Goal: Task Accomplishment & Management: Use online tool/utility

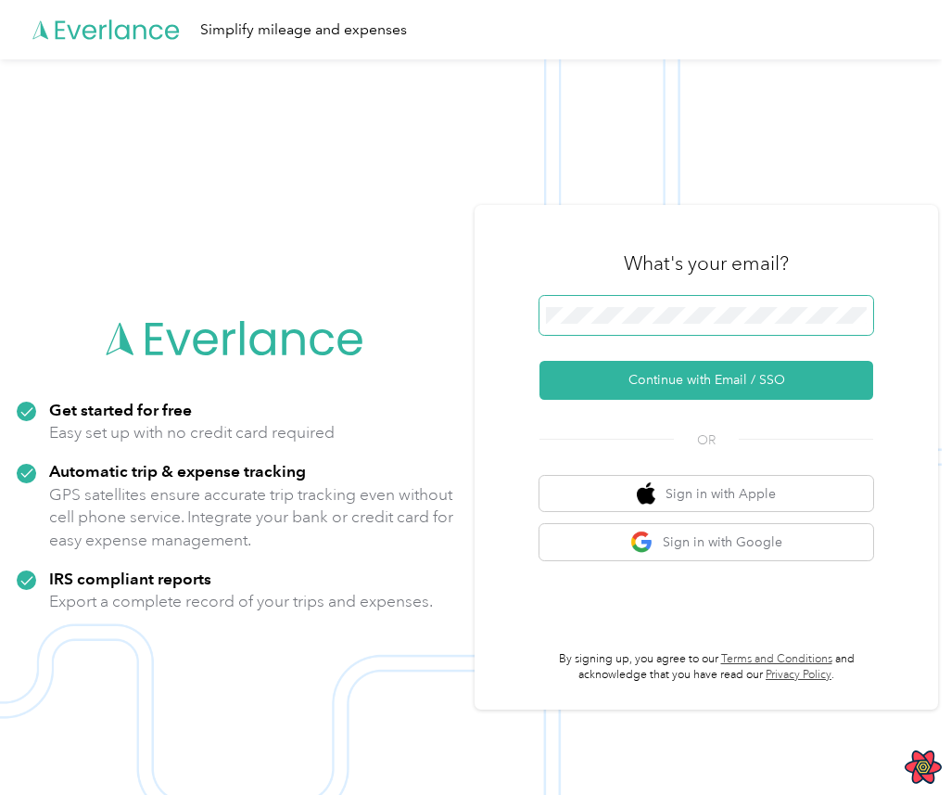
click at [785, 299] on span at bounding box center [707, 315] width 334 height 39
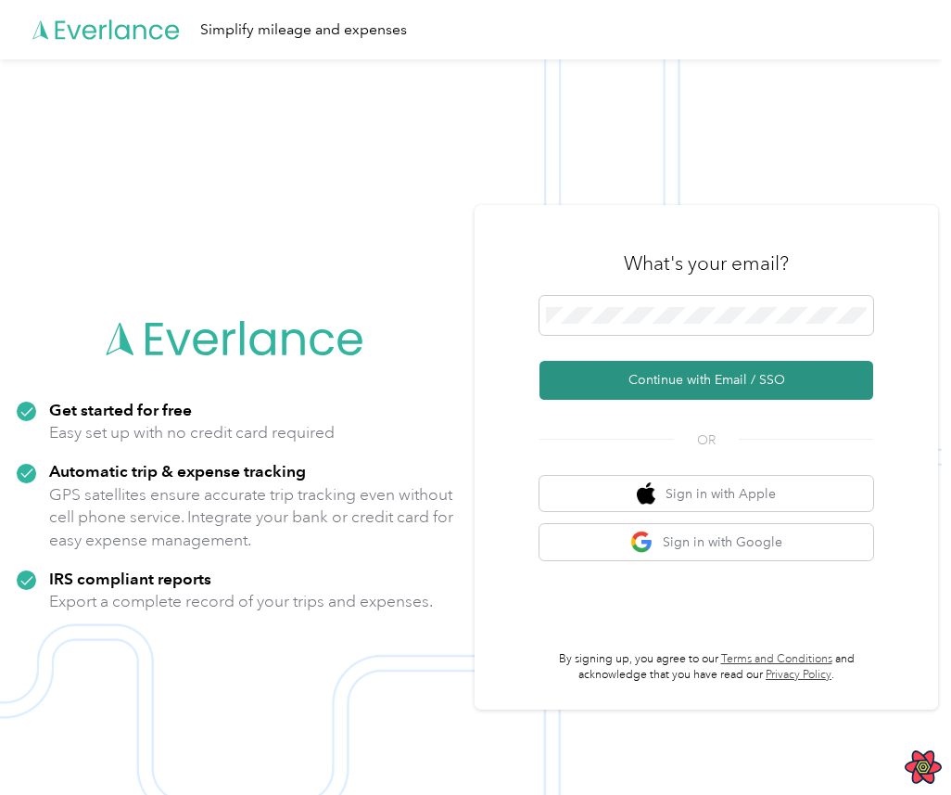
click at [693, 375] on button "Continue with Email / SSO" at bounding box center [707, 380] width 334 height 39
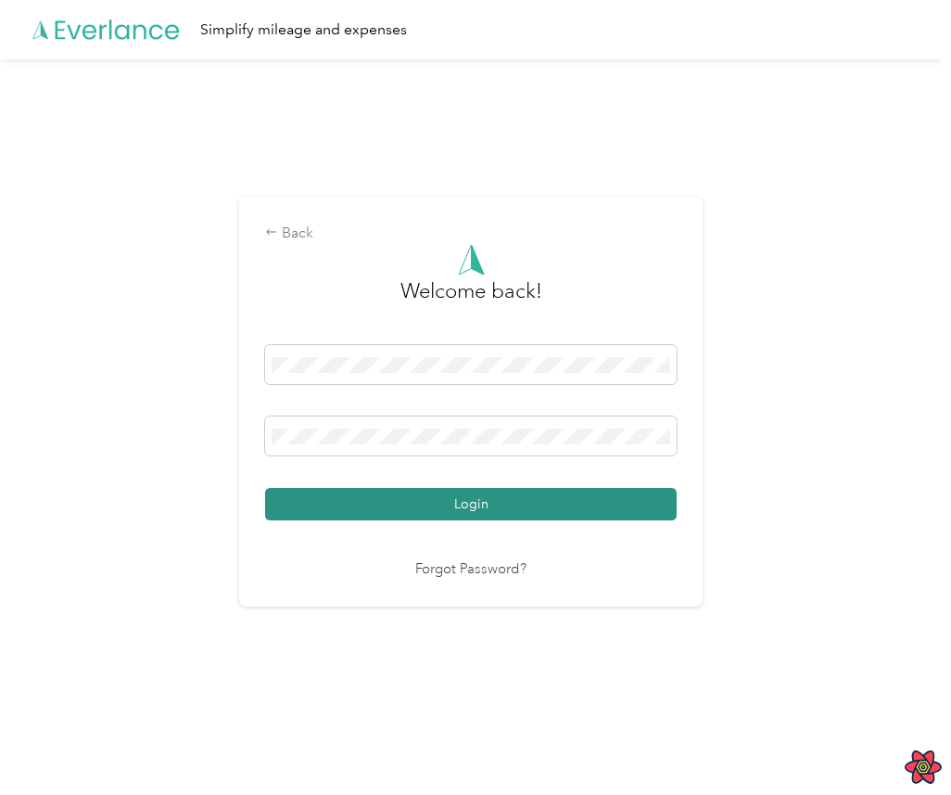
click at [478, 490] on button "Login" at bounding box center [471, 504] width 412 height 32
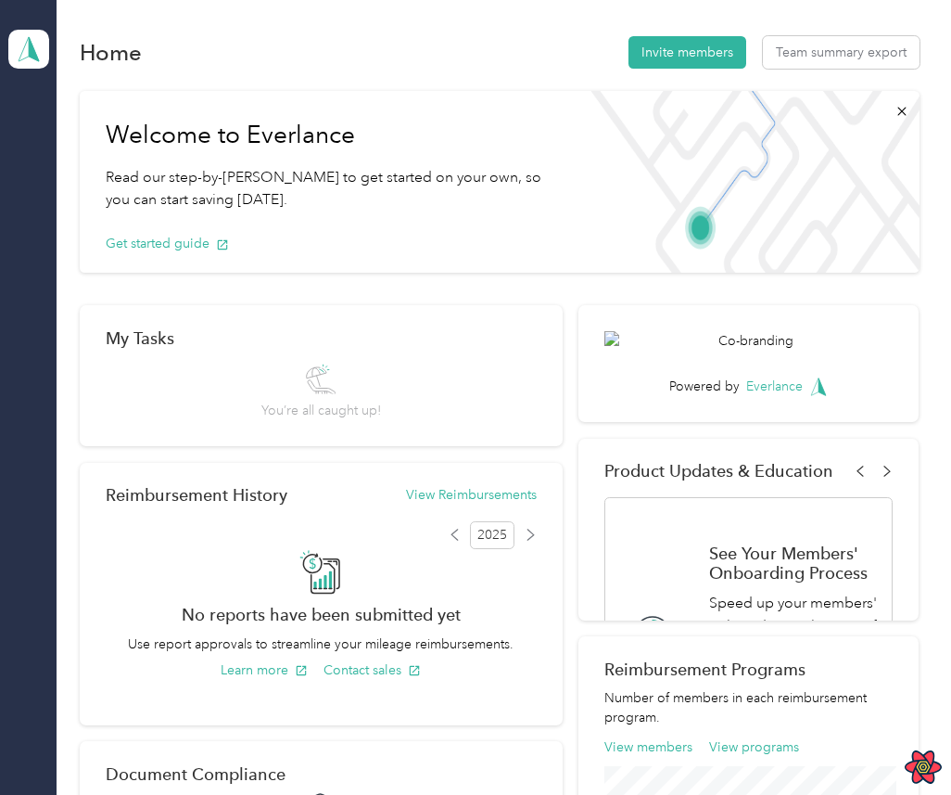
click at [664, 157] on img at bounding box center [749, 182] width 342 height 182
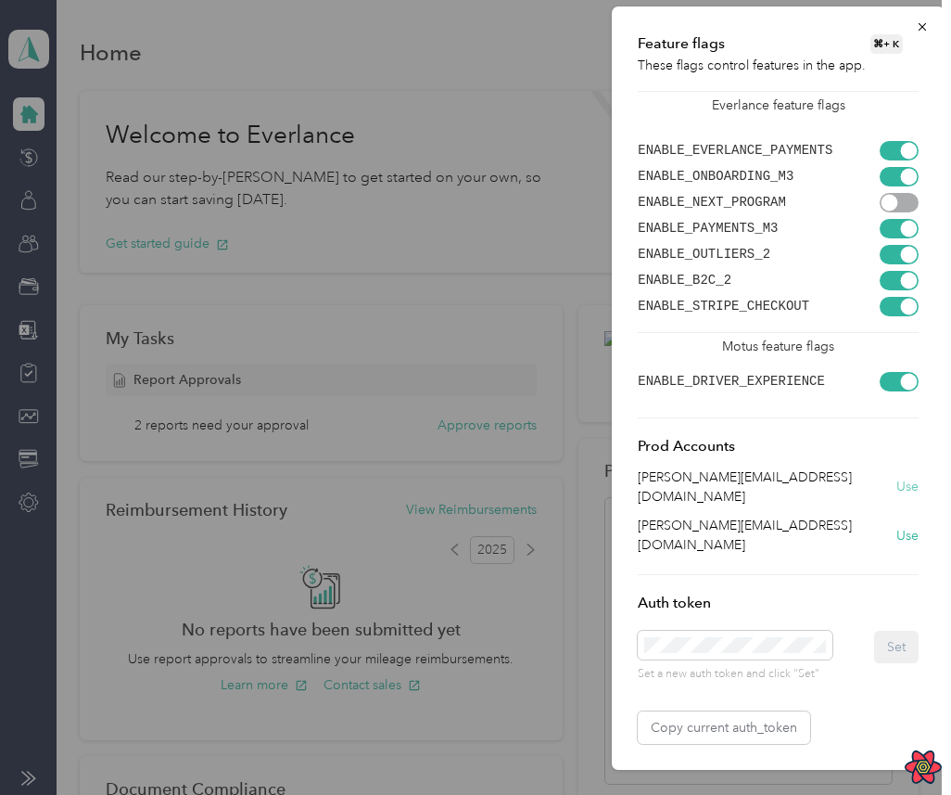
click at [903, 477] on button "Use" at bounding box center [908, 486] width 22 height 19
